Goal: Task Accomplishment & Management: Complete application form

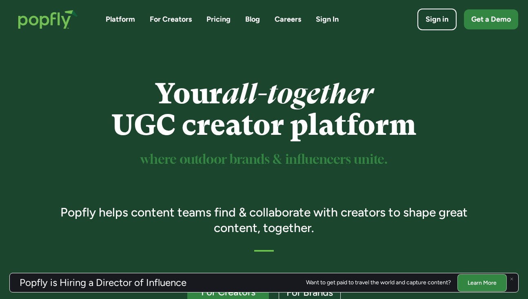
click at [224, 23] on link "Pricing" at bounding box center [219, 19] width 24 height 10
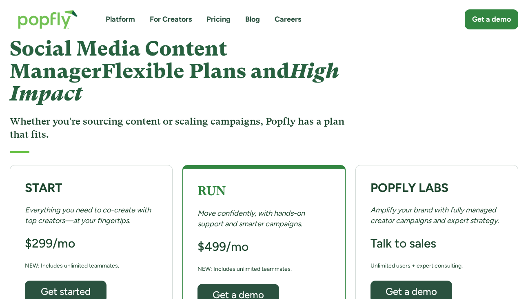
scroll to position [28, 0]
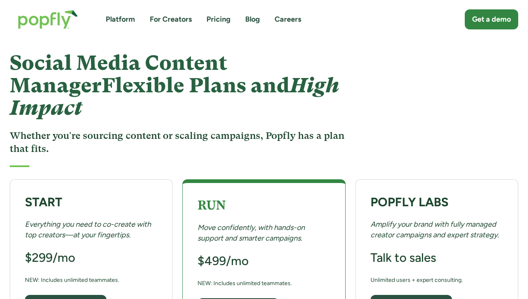
click at [171, 20] on link "For Creators" at bounding box center [171, 19] width 42 height 10
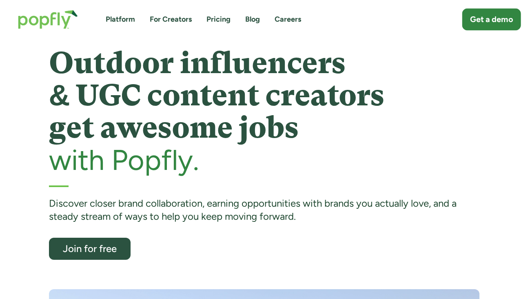
click at [495, 22] on div "Get a demo" at bounding box center [491, 19] width 43 height 11
